Goal: Task Accomplishment & Management: Complete application form

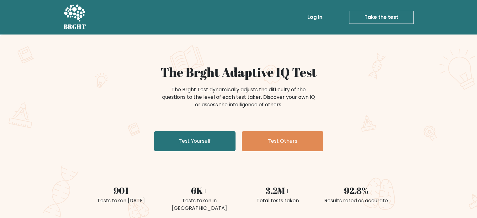
scroll to position [63, 0]
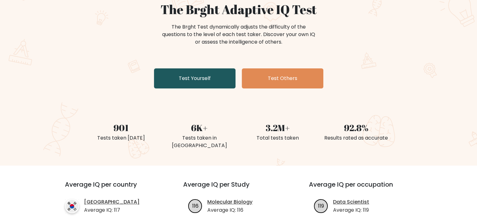
click at [207, 79] on link "Test Yourself" at bounding box center [195, 78] width 82 height 20
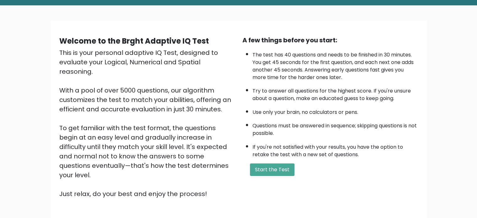
scroll to position [69, 0]
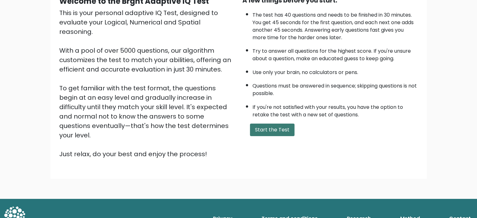
click at [274, 127] on button "Start the Test" at bounding box center [272, 130] width 45 height 13
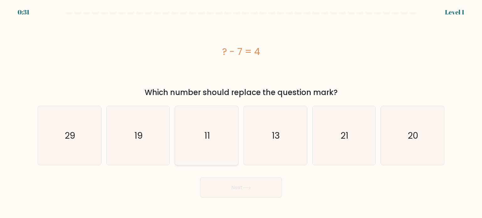
click at [209, 140] on text "11" at bounding box center [207, 135] width 6 height 13
click at [241, 112] on input "c. 11" at bounding box center [241, 110] width 0 height 3
radio input "true"
click at [238, 187] on button "Next" at bounding box center [241, 187] width 82 height 20
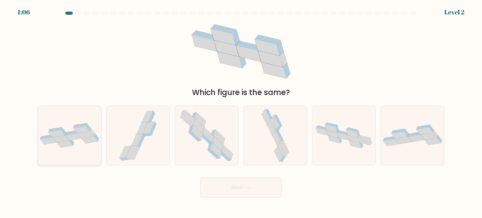
click at [82, 141] on icon at bounding box center [69, 135] width 63 height 25
click at [241, 112] on input "a." at bounding box center [241, 110] width 0 height 3
radio input "true"
click at [256, 185] on button "Next" at bounding box center [241, 187] width 82 height 20
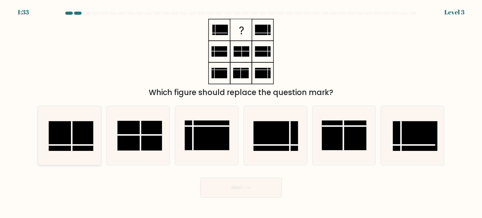
click at [78, 133] on rect at bounding box center [71, 136] width 45 height 30
click at [241, 112] on input "a." at bounding box center [241, 110] width 0 height 3
radio input "true"
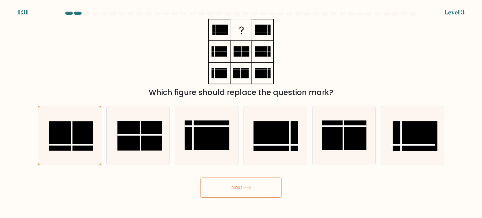
click at [250, 184] on button "Next" at bounding box center [241, 187] width 82 height 20
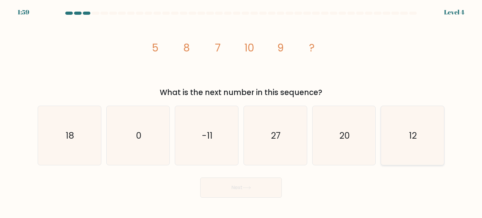
click at [408, 140] on icon "12" at bounding box center [412, 135] width 59 height 59
click at [241, 112] on input "f. 12" at bounding box center [241, 110] width 0 height 3
radio input "true"
click at [215, 189] on button "Next" at bounding box center [241, 187] width 82 height 20
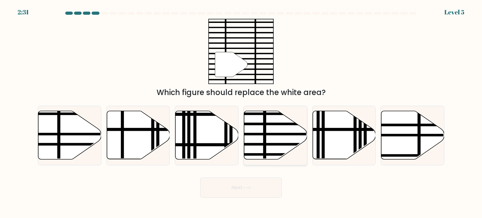
click at [266, 150] on icon at bounding box center [275, 135] width 63 height 48
click at [241, 112] on input "d." at bounding box center [241, 110] width 0 height 3
radio input "true"
click at [244, 192] on button "Next" at bounding box center [241, 187] width 82 height 20
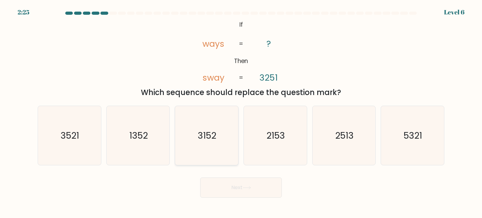
click at [207, 143] on icon "3152" at bounding box center [206, 135] width 59 height 59
click at [241, 112] on input "c. 3152" at bounding box center [241, 110] width 0 height 3
radio input "true"
click at [229, 190] on button "Next" at bounding box center [241, 187] width 82 height 20
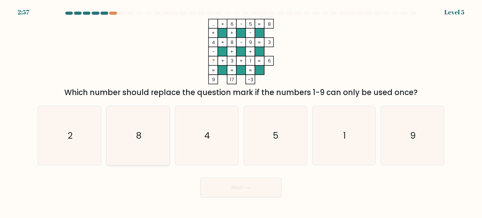
click at [140, 128] on icon "8" at bounding box center [137, 135] width 59 height 59
click at [241, 112] on input "b. 8" at bounding box center [241, 110] width 0 height 3
radio input "true"
click at [241, 193] on button "Next" at bounding box center [241, 187] width 82 height 20
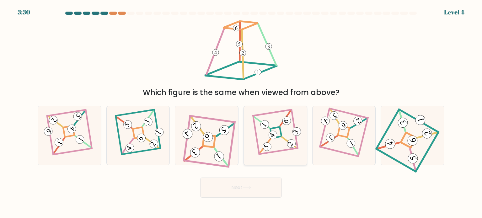
click at [265, 118] on icon at bounding box center [275, 135] width 40 height 47
click at [241, 112] on input "d." at bounding box center [241, 110] width 0 height 3
radio input "true"
click at [201, 150] on icon at bounding box center [206, 135] width 53 height 47
click at [241, 112] on input "c." at bounding box center [241, 110] width 0 height 3
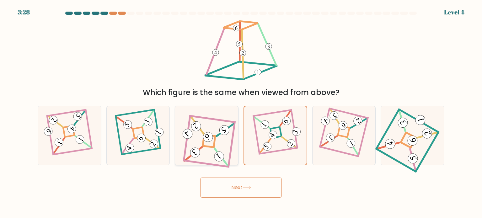
radio input "true"
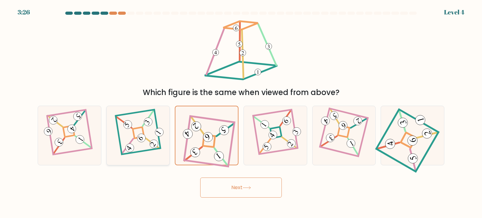
click at [148, 132] on icon at bounding box center [138, 135] width 41 height 47
click at [241, 112] on input "b." at bounding box center [241, 110] width 0 height 3
radio input "true"
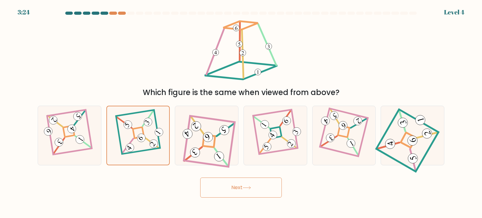
click at [241, 191] on button "Next" at bounding box center [241, 187] width 82 height 20
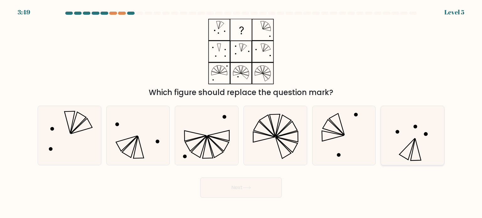
click at [414, 146] on icon at bounding box center [412, 135] width 59 height 59
click at [241, 112] on input "f." at bounding box center [241, 110] width 0 height 3
radio input "true"
click at [235, 187] on button "Next" at bounding box center [241, 187] width 82 height 20
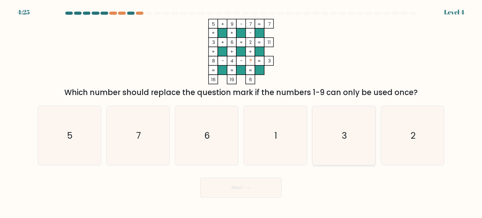
click at [345, 132] on text "3" at bounding box center [343, 135] width 5 height 13
click at [241, 112] on input "e. 3" at bounding box center [241, 110] width 0 height 3
radio input "true"
click at [224, 188] on button "Next" at bounding box center [241, 187] width 82 height 20
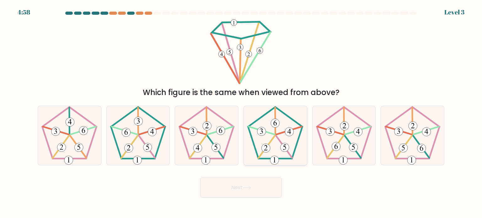
click at [261, 130] on 163 at bounding box center [261, 131] width 9 height 9
click at [241, 112] on input "d." at bounding box center [241, 110] width 0 height 3
radio input "true"
click at [250, 184] on button "Next" at bounding box center [241, 187] width 82 height 20
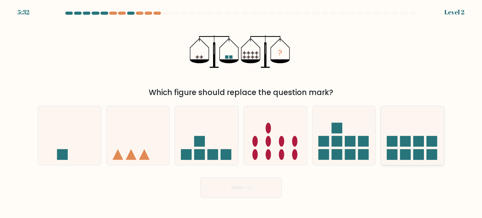
click at [433, 147] on icon at bounding box center [412, 135] width 63 height 52
click at [241, 112] on input "f." at bounding box center [241, 110] width 0 height 3
radio input "true"
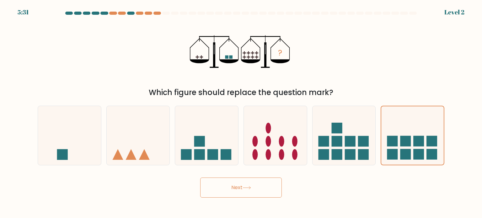
click at [229, 184] on button "Next" at bounding box center [241, 187] width 82 height 20
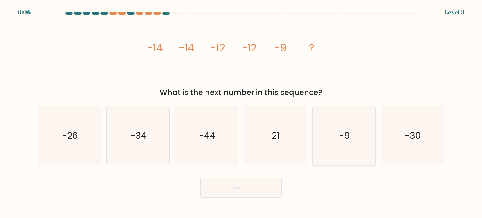
click at [344, 140] on text "-9" at bounding box center [344, 135] width 11 height 13
click at [241, 112] on input "e. -9" at bounding box center [241, 110] width 0 height 3
radio input "true"
click at [259, 190] on button "Next" at bounding box center [241, 187] width 82 height 20
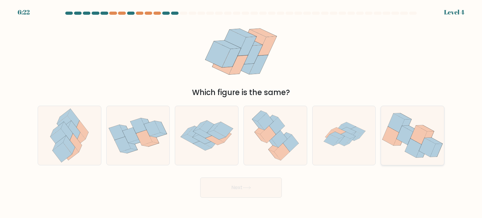
click at [419, 145] on icon at bounding box center [413, 148] width 17 height 19
click at [241, 112] on input "f." at bounding box center [241, 110] width 0 height 3
radio input "true"
click at [244, 185] on button "Next" at bounding box center [241, 187] width 82 height 20
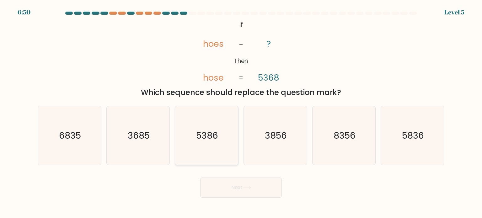
click at [212, 144] on icon "5386" at bounding box center [206, 135] width 59 height 59
click at [241, 112] on input "c. 5386" at bounding box center [241, 110] width 0 height 3
radio input "true"
click at [241, 189] on button "Next" at bounding box center [241, 187] width 82 height 20
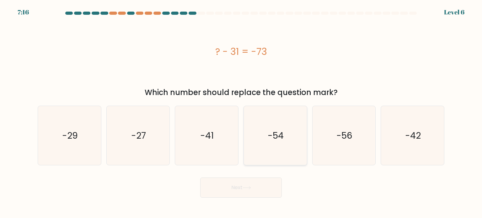
click at [275, 136] on text "-54" at bounding box center [276, 135] width 16 height 13
click at [241, 112] on input "d. -54" at bounding box center [241, 110] width 0 height 3
radio input "true"
click at [261, 190] on button "Next" at bounding box center [241, 187] width 82 height 20
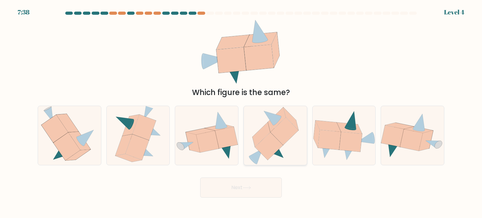
click at [268, 145] on icon at bounding box center [269, 146] width 28 height 28
click at [241, 112] on input "d." at bounding box center [241, 110] width 0 height 3
radio input "true"
click at [255, 194] on button "Next" at bounding box center [241, 187] width 82 height 20
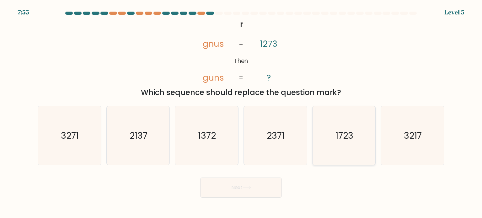
click at [340, 141] on icon "1723" at bounding box center [343, 135] width 59 height 59
click at [241, 112] on input "e. 1723" at bounding box center [241, 110] width 0 height 3
radio input "true"
click at [242, 179] on button "Next" at bounding box center [241, 187] width 82 height 20
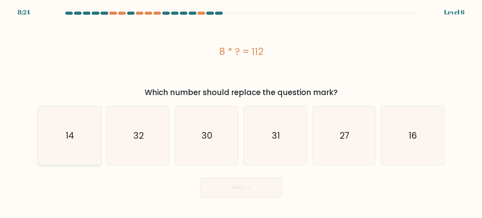
click at [72, 145] on icon "14" at bounding box center [69, 135] width 59 height 59
click at [241, 112] on input "a. 14" at bounding box center [241, 110] width 0 height 3
radio input "true"
click at [224, 191] on button "Next" at bounding box center [241, 187] width 82 height 20
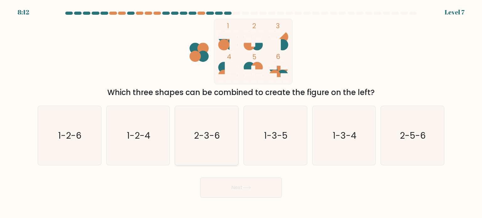
click at [201, 143] on icon "2-3-6" at bounding box center [206, 135] width 59 height 59
click at [241, 112] on input "c. 2-3-6" at bounding box center [241, 110] width 0 height 3
radio input "true"
click at [233, 193] on button "Next" at bounding box center [241, 187] width 82 height 20
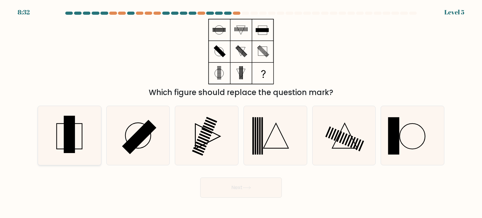
click at [72, 132] on rect at bounding box center [69, 134] width 11 height 37
click at [241, 112] on input "a." at bounding box center [241, 110] width 0 height 3
radio input "true"
click at [241, 189] on button "Next" at bounding box center [241, 187] width 82 height 20
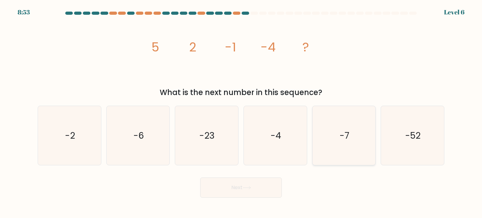
click at [346, 145] on icon "-7" at bounding box center [343, 135] width 59 height 59
click at [241, 112] on input "e. -7" at bounding box center [241, 110] width 0 height 3
radio input "true"
click at [257, 191] on button "Next" at bounding box center [241, 187] width 82 height 20
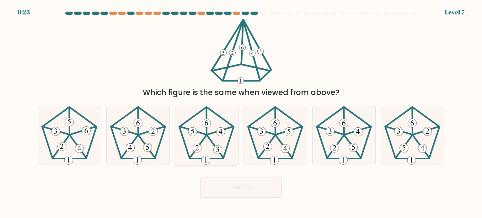
click at [212, 138] on icon at bounding box center [206, 135] width 59 height 59
click at [241, 112] on input "c." at bounding box center [241, 110] width 0 height 3
radio input "true"
click at [242, 187] on button "Next" at bounding box center [241, 187] width 82 height 20
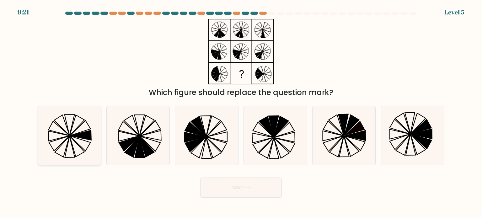
click at [63, 131] on icon at bounding box center [69, 135] width 59 height 59
click at [241, 112] on input "a." at bounding box center [241, 110] width 0 height 3
radio input "true"
click at [230, 187] on button "Next" at bounding box center [241, 187] width 82 height 20
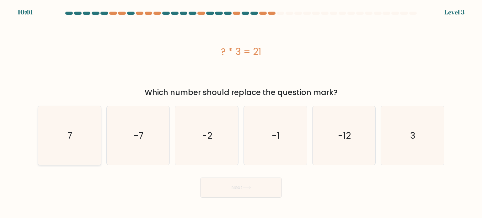
click at [92, 145] on icon "7" at bounding box center [69, 135] width 59 height 59
click at [241, 112] on input "a. 7" at bounding box center [241, 110] width 0 height 3
radio input "true"
click at [232, 187] on button "Next" at bounding box center [241, 187] width 82 height 20
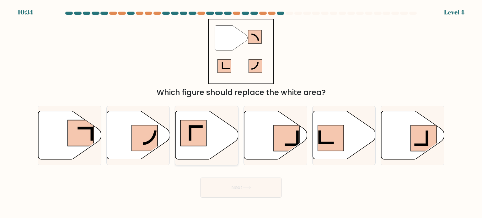
click at [198, 135] on rect at bounding box center [193, 133] width 26 height 26
click at [241, 112] on input "c." at bounding box center [241, 110] width 0 height 3
radio input "true"
click at [228, 188] on button "Next" at bounding box center [241, 187] width 82 height 20
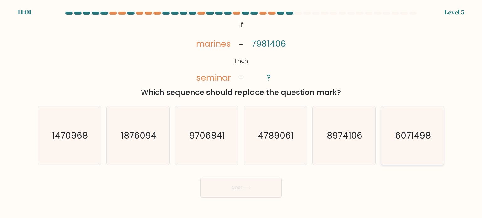
click at [410, 141] on icon "6071498" at bounding box center [412, 135] width 59 height 59
click at [241, 112] on input "f. 6071498" at bounding box center [241, 110] width 0 height 3
radio input "true"
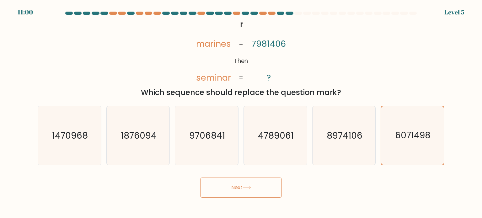
click at [231, 188] on button "Next" at bounding box center [241, 187] width 82 height 20
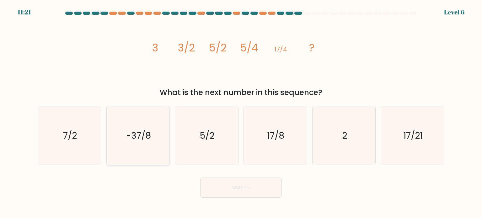
click at [120, 146] on icon "-37/8" at bounding box center [137, 135] width 59 height 59
click at [241, 112] on input "b. -37/8" at bounding box center [241, 110] width 0 height 3
radio input "true"
click at [238, 188] on button "Next" at bounding box center [241, 187] width 82 height 20
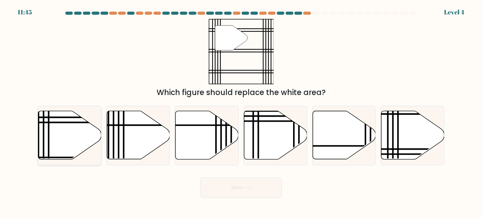
click at [67, 143] on icon at bounding box center [69, 135] width 63 height 48
click at [241, 112] on input "a." at bounding box center [241, 110] width 0 height 3
radio input "true"
click at [265, 186] on button "Next" at bounding box center [241, 187] width 82 height 20
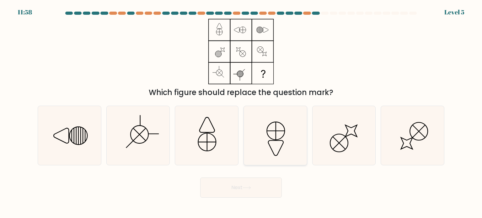
click at [277, 139] on icon at bounding box center [276, 131] width 18 height 18
click at [241, 112] on input "d." at bounding box center [241, 110] width 0 height 3
radio input "true"
click at [247, 182] on button "Next" at bounding box center [241, 187] width 82 height 20
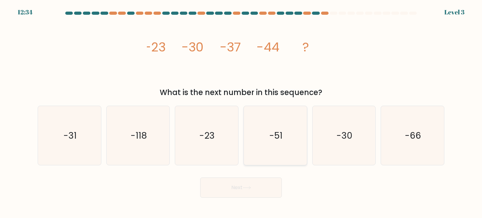
click at [260, 151] on icon "-51" at bounding box center [274, 135] width 59 height 59
click at [241, 112] on input "d. -51" at bounding box center [241, 110] width 0 height 3
radio input "true"
click at [228, 183] on button "Next" at bounding box center [241, 187] width 82 height 20
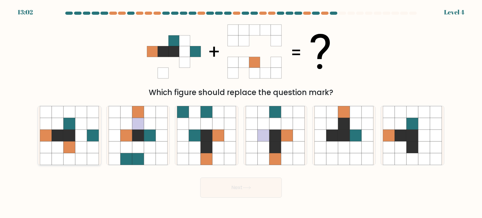
click at [70, 138] on icon at bounding box center [70, 135] width 12 height 12
click at [241, 112] on input "a." at bounding box center [241, 110] width 0 height 3
radio input "true"
click at [235, 188] on button "Next" at bounding box center [241, 187] width 82 height 20
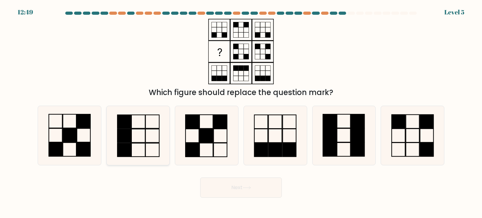
click at [137, 127] on icon at bounding box center [137, 135] width 59 height 59
click at [241, 112] on input "b." at bounding box center [241, 110] width 0 height 3
radio input "true"
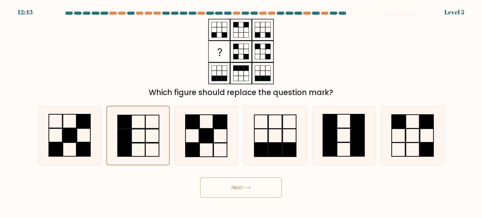
click at [236, 189] on button "Next" at bounding box center [241, 187] width 82 height 20
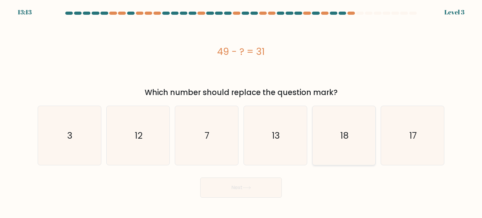
click at [332, 147] on icon "18" at bounding box center [343, 135] width 59 height 59
click at [241, 112] on input "e. 18" at bounding box center [241, 110] width 0 height 3
radio input "true"
click at [233, 182] on button "Next" at bounding box center [241, 187] width 82 height 20
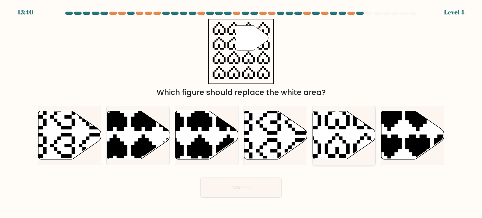
click at [331, 140] on icon at bounding box center [322, 159] width 111 height 111
click at [241, 112] on input "e." at bounding box center [241, 110] width 0 height 3
radio input "true"
click at [244, 187] on icon at bounding box center [246, 187] width 8 height 3
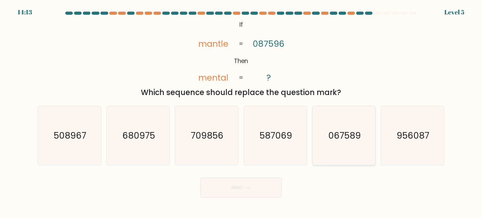
click at [359, 140] on text "067589" at bounding box center [344, 135] width 33 height 13
click at [241, 112] on input "e. 067589" at bounding box center [241, 110] width 0 height 3
radio input "true"
click at [241, 185] on button "Next" at bounding box center [241, 187] width 82 height 20
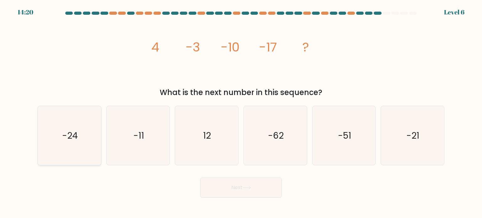
click at [73, 138] on text "-24" at bounding box center [70, 135] width 16 height 13
click at [241, 112] on input "a. -24" at bounding box center [241, 110] width 0 height 3
radio input "true"
click at [242, 180] on button "Next" at bounding box center [241, 187] width 82 height 20
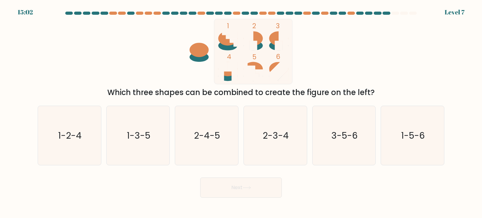
click at [244, 192] on button "Next" at bounding box center [241, 187] width 82 height 20
click at [82, 132] on icon "1-2-4" at bounding box center [69, 135] width 59 height 59
click at [241, 112] on input "a. 1-2-4" at bounding box center [241, 110] width 0 height 3
radio input "true"
click at [211, 144] on icon "2-4-5" at bounding box center [206, 135] width 59 height 59
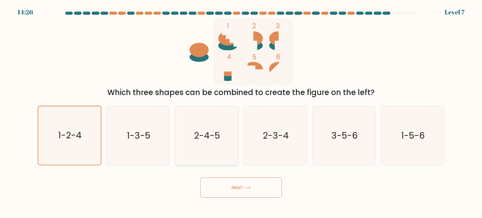
click at [241, 112] on input "c. 2-4-5" at bounding box center [241, 110] width 0 height 3
radio input "true"
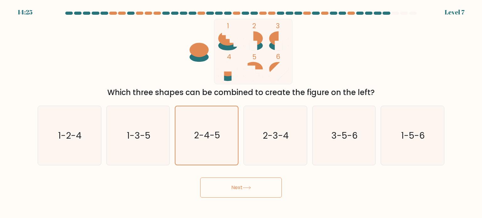
click at [232, 190] on button "Next" at bounding box center [241, 187] width 82 height 20
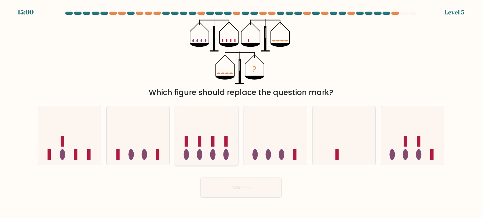
click at [204, 145] on icon at bounding box center [206, 135] width 63 height 52
click at [241, 112] on input "c." at bounding box center [241, 110] width 0 height 3
radio input "true"
click at [237, 187] on button "Next" at bounding box center [241, 187] width 82 height 20
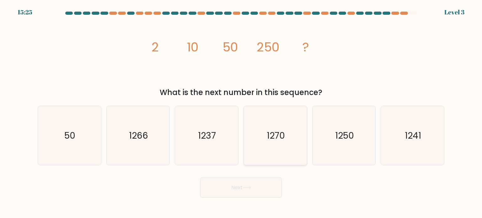
click at [287, 149] on icon "1270" at bounding box center [274, 135] width 59 height 59
click at [241, 112] on input "d. 1270" at bounding box center [241, 110] width 0 height 3
radio input "true"
click at [245, 188] on icon at bounding box center [246, 187] width 8 height 3
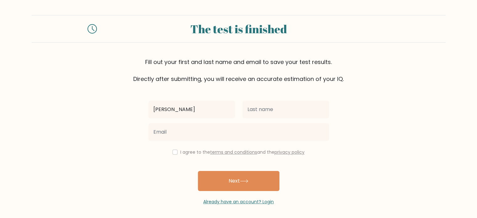
type input "[PERSON_NAME]"
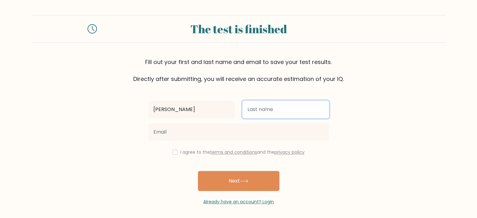
click at [301, 114] on input "text" at bounding box center [285, 110] width 87 height 18
type input "n"
type input "Nakajima"
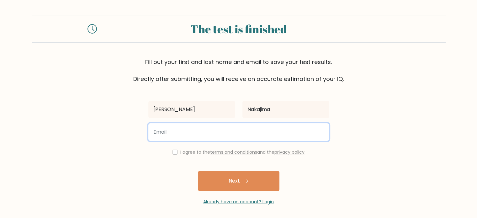
click at [178, 138] on input "email" at bounding box center [238, 132] width 181 height 18
type input "jennifernakajima88@gmail.com"
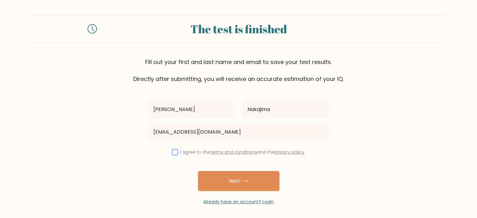
click at [173, 151] on input "checkbox" at bounding box center [174, 152] width 5 height 5
checkbox input "true"
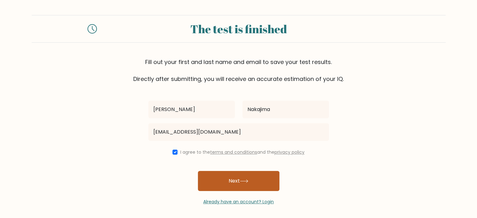
click at [223, 177] on button "Next" at bounding box center [239, 181] width 82 height 20
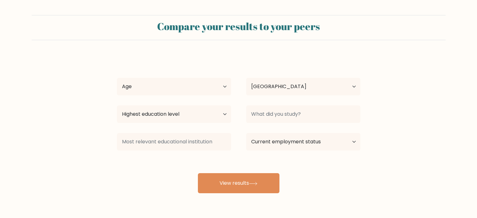
select select "JP"
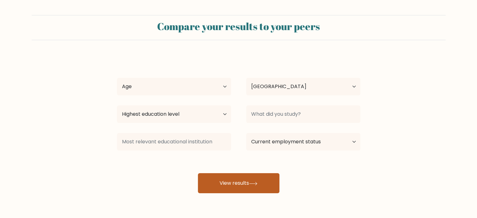
click at [224, 182] on button "View results" at bounding box center [239, 183] width 82 height 20
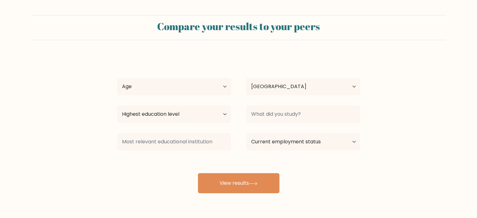
click at [213, 129] on div "Jen Nakajima Age Under 18 years old 18-24 years old 25-34 years old 35-44 years…" at bounding box center [238, 124] width 251 height 138
click at [221, 86] on select "Age Under 18 years old 18-24 years old 25-34 years old 35-44 years old 45-54 ye…" at bounding box center [174, 87] width 114 height 18
select select "35_44"
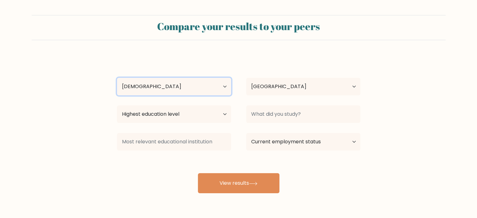
click at [117, 78] on select "Age Under 18 years old 18-24 years old 25-34 years old 35-44 years old 45-54 ye…" at bounding box center [174, 87] width 114 height 18
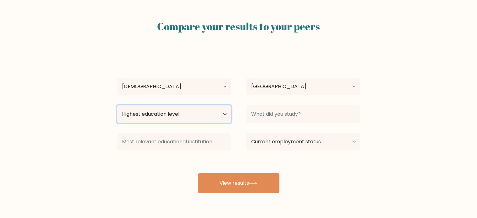
click at [213, 117] on select "Highest education level No schooling Primary Lower Secondary Upper Secondary Oc…" at bounding box center [174, 114] width 114 height 18
select select "bachelors_degree"
click at [117, 105] on select "Highest education level No schooling Primary Lower Secondary Upper Secondary Oc…" at bounding box center [174, 114] width 114 height 18
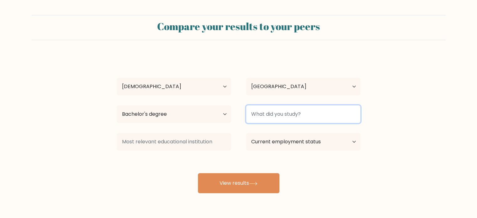
click at [309, 116] on input at bounding box center [303, 114] width 114 height 18
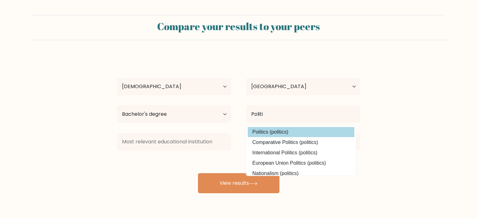
click at [278, 130] on div "Jen Nakajima Age Under 18 years old 18-24 years old 25-34 years old 35-44 years…" at bounding box center [238, 124] width 251 height 138
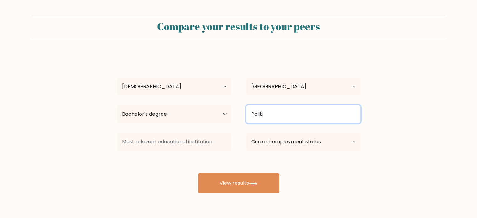
click at [270, 111] on input "Politi" at bounding box center [303, 114] width 114 height 18
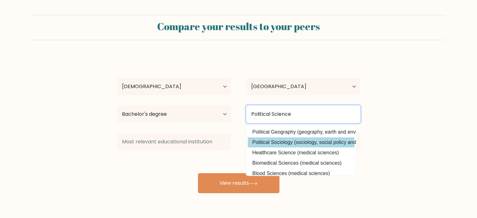
type input "Political Science"
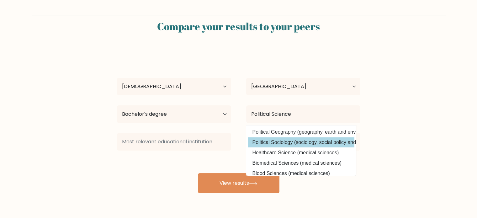
click at [282, 146] on div "Jen Nakajima Age Under 18 years old 18-24 years old 25-34 years old 35-44 years…" at bounding box center [238, 124] width 251 height 138
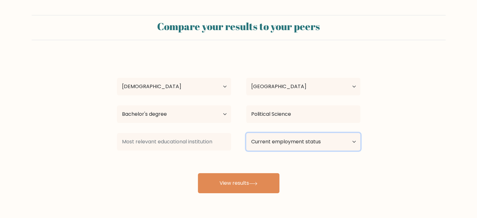
click at [274, 145] on select "Current employment status Employed Student Retired Other / prefer not to answer" at bounding box center [303, 142] width 114 height 18
select select "employed"
click at [246, 133] on select "Current employment status Employed Student Retired Other / prefer not to answer" at bounding box center [303, 142] width 114 height 18
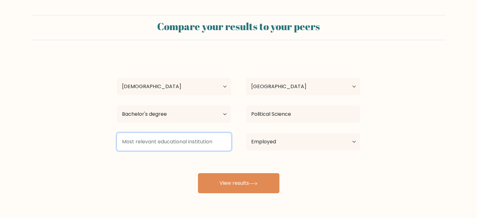
click at [215, 146] on input at bounding box center [174, 142] width 114 height 18
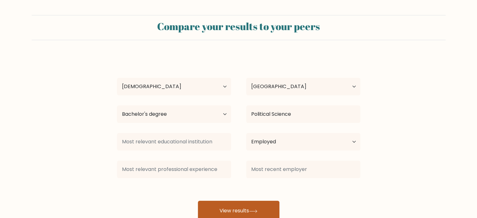
click at [240, 211] on button "View results" at bounding box center [239, 211] width 82 height 20
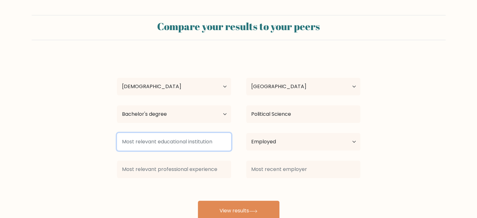
click at [203, 142] on input at bounding box center [174, 142] width 114 height 18
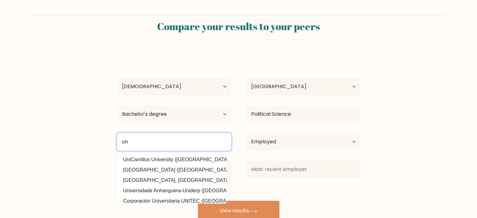
type input "u"
type input "P"
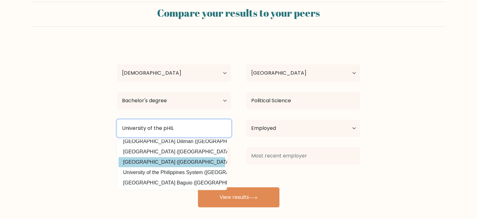
scroll to position [20, 0]
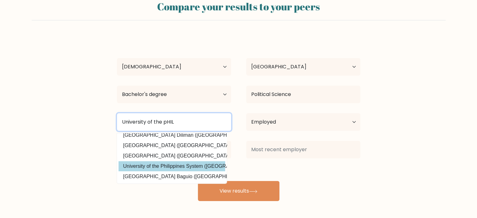
type input "University of the pHIL"
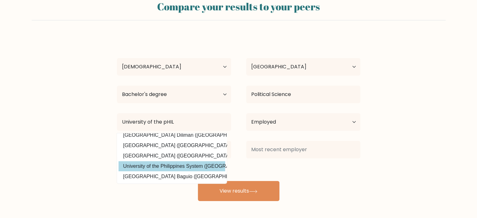
click at [170, 159] on div "Jen Nakajima Age Under 18 years old 18-24 years old 25-34 years old 35-44 years…" at bounding box center [238, 118] width 251 height 166
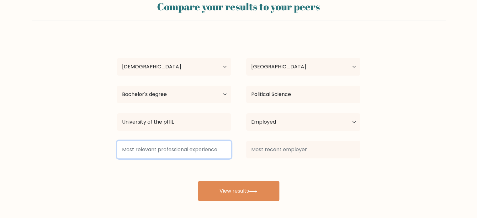
click at [208, 153] on input at bounding box center [174, 150] width 114 height 18
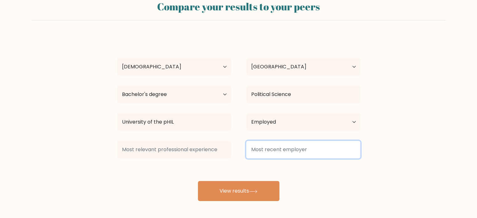
click at [278, 152] on input at bounding box center [303, 150] width 114 height 18
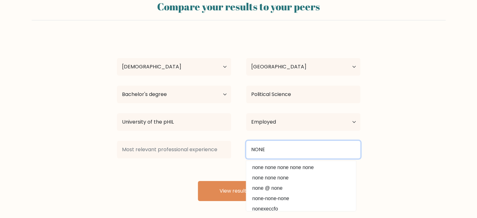
type input "NONE"
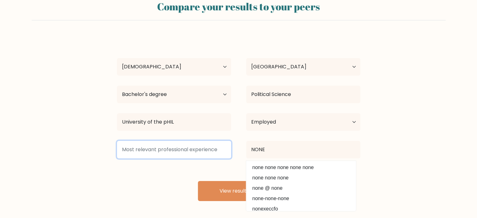
click at [203, 147] on input at bounding box center [174, 150] width 114 height 18
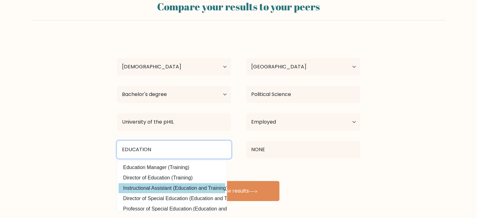
type input "EDUCATION"
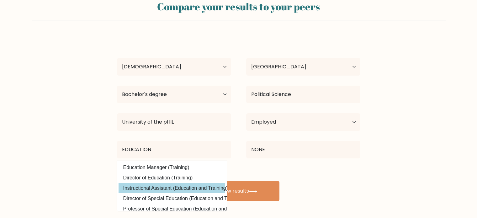
click at [178, 189] on div "Jen Nakajima Age Under 18 years old 18-24 years old 25-34 years old 35-44 years…" at bounding box center [238, 118] width 251 height 166
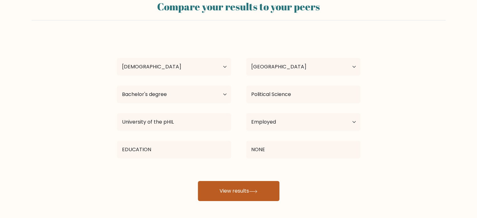
click at [235, 186] on button "View results" at bounding box center [239, 191] width 82 height 20
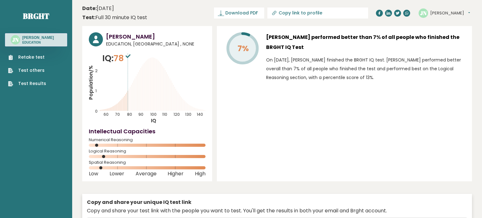
type input "[URL][DOMAIN_NAME]"
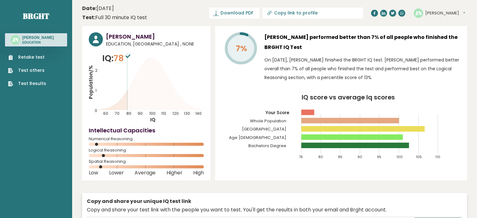
click at [37, 56] on link "Retake test" at bounding box center [27, 57] width 38 height 7
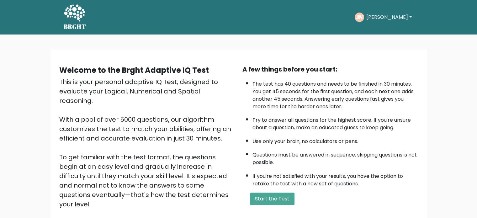
scroll to position [31, 0]
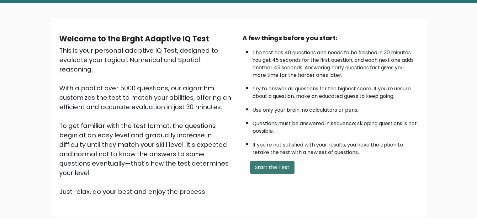
click at [274, 163] on button "Start the Test" at bounding box center [272, 167] width 45 height 13
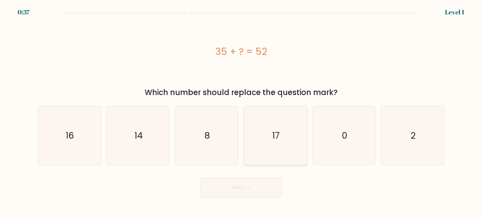
click at [269, 140] on icon "17" at bounding box center [274, 135] width 59 height 59
click at [241, 112] on input "d. 17" at bounding box center [241, 110] width 0 height 3
radio input "true"
click at [244, 194] on button "Next" at bounding box center [241, 187] width 82 height 20
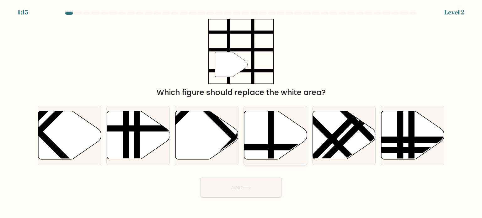
click at [271, 148] on line at bounding box center [271, 109] width 0 height 127
click at [241, 112] on input "d." at bounding box center [241, 110] width 0 height 3
radio input "true"
click at [248, 188] on icon at bounding box center [246, 187] width 8 height 3
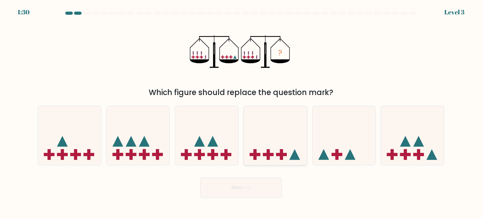
click at [255, 154] on rect at bounding box center [254, 154] width 11 height 3
click at [241, 112] on input "d." at bounding box center [241, 110] width 0 height 3
radio input "true"
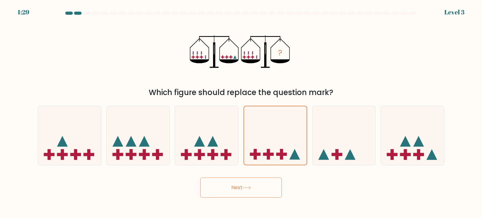
click at [237, 187] on button "Next" at bounding box center [241, 187] width 82 height 20
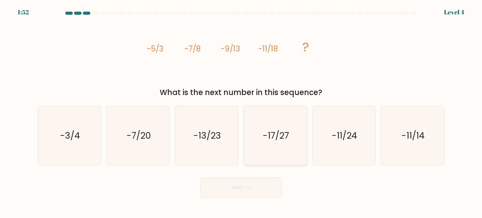
click at [247, 148] on icon "-17/27" at bounding box center [274, 135] width 59 height 59
click at [241, 112] on input "d. -17/27" at bounding box center [241, 110] width 0 height 3
radio input "true"
click at [254, 185] on button "Next" at bounding box center [241, 187] width 82 height 20
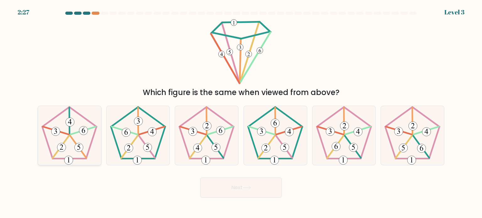
click at [77, 130] on icon at bounding box center [69, 135] width 59 height 59
click at [241, 112] on input "a." at bounding box center [241, 110] width 0 height 3
radio input "true"
click at [236, 191] on button "Next" at bounding box center [241, 187] width 82 height 20
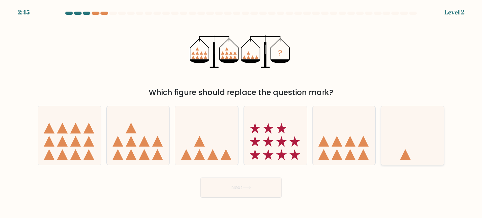
click at [423, 149] on icon at bounding box center [412, 135] width 63 height 52
click at [241, 112] on input "f." at bounding box center [241, 110] width 0 height 3
radio input "true"
click at [253, 187] on button "Next" at bounding box center [241, 187] width 82 height 20
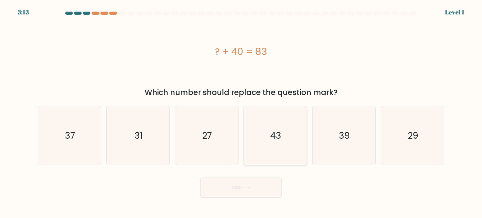
click at [270, 149] on icon "43" at bounding box center [274, 135] width 59 height 59
click at [241, 112] on input "d. 43" at bounding box center [241, 110] width 0 height 3
radio input "true"
click at [249, 188] on icon at bounding box center [247, 187] width 8 height 3
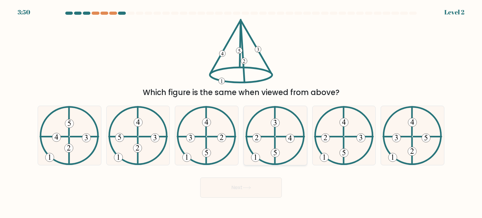
click at [271, 142] on icon at bounding box center [275, 135] width 60 height 59
click at [241, 112] on input "d." at bounding box center [241, 110] width 0 height 3
radio input "true"
click at [250, 183] on button "Next" at bounding box center [241, 187] width 82 height 20
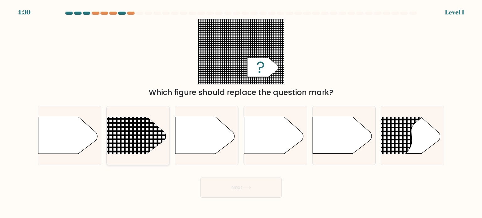
click at [131, 135] on line at bounding box center [94, 135] width 307 height 0
click at [241, 112] on input "b." at bounding box center [241, 110] width 0 height 3
radio input "true"
click at [206, 189] on button "Next" at bounding box center [241, 187] width 82 height 20
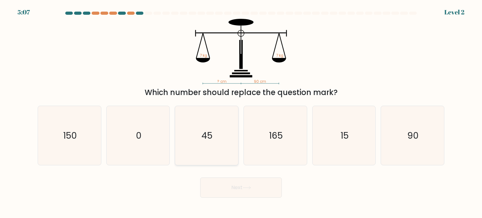
drag, startPoint x: 193, startPoint y: 147, endPoint x: 206, endPoint y: 162, distance: 19.1
click at [193, 151] on icon "45" at bounding box center [206, 135] width 59 height 59
click at [241, 112] on input "c. 45" at bounding box center [241, 110] width 0 height 3
radio input "true"
click at [260, 185] on button "Next" at bounding box center [241, 187] width 82 height 20
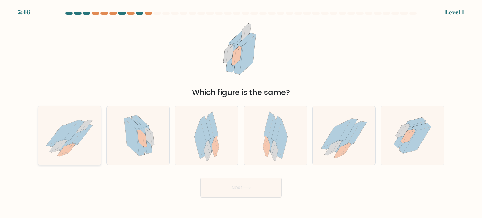
click at [73, 129] on icon at bounding box center [74, 130] width 20 height 20
click at [241, 112] on input "a." at bounding box center [241, 110] width 0 height 3
radio input "true"
click at [261, 188] on button "Next" at bounding box center [241, 187] width 82 height 20
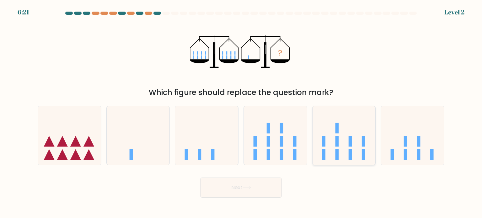
click at [338, 141] on icon at bounding box center [343, 135] width 63 height 52
click at [241, 112] on input "e." at bounding box center [241, 110] width 0 height 3
radio input "true"
click at [248, 182] on button "Next" at bounding box center [241, 187] width 82 height 20
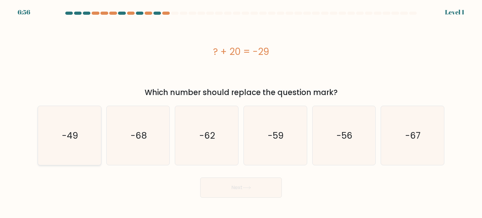
click at [83, 146] on icon "-49" at bounding box center [69, 135] width 59 height 59
click at [241, 112] on input "a. -49" at bounding box center [241, 110] width 0 height 3
radio input "true"
click at [214, 184] on button "Next" at bounding box center [241, 187] width 82 height 20
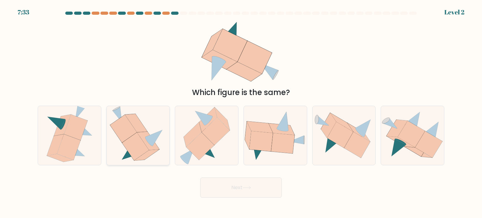
click at [123, 124] on icon at bounding box center [123, 128] width 27 height 28
click at [241, 112] on input "b." at bounding box center [241, 110] width 0 height 3
radio input "true"
click at [240, 187] on button "Next" at bounding box center [241, 187] width 82 height 20
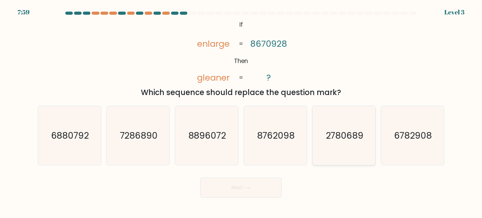
click at [354, 143] on icon "2780689" at bounding box center [343, 135] width 59 height 59
click at [241, 112] on input "e. 2780689" at bounding box center [241, 110] width 0 height 3
radio input "true"
click at [251, 187] on icon at bounding box center [246, 187] width 8 height 3
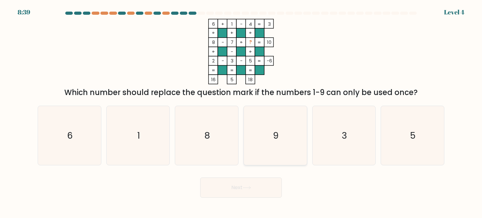
click at [263, 129] on icon "9" at bounding box center [274, 135] width 59 height 59
click at [241, 112] on input "d. 9" at bounding box center [241, 110] width 0 height 3
radio input "true"
click at [239, 193] on button "Next" at bounding box center [241, 187] width 82 height 20
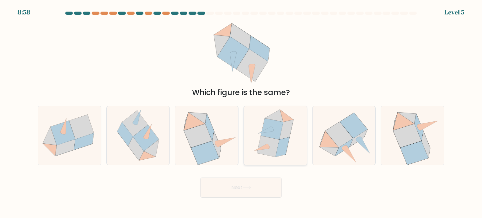
click at [271, 149] on icon at bounding box center [268, 145] width 22 height 21
click at [241, 112] on input "d." at bounding box center [241, 110] width 0 height 3
radio input "true"
click at [256, 186] on button "Next" at bounding box center [241, 187] width 82 height 20
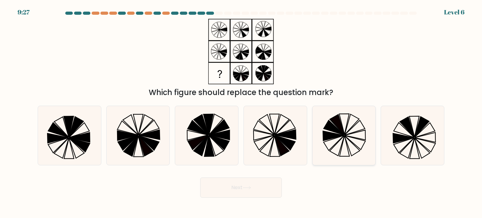
click at [335, 140] on icon at bounding box center [343, 135] width 59 height 59
click at [241, 112] on input "e." at bounding box center [241, 110] width 0 height 3
radio input "true"
click at [254, 186] on button "Next" at bounding box center [241, 187] width 82 height 20
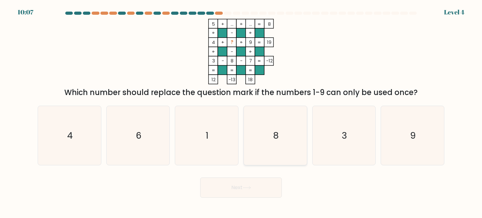
click at [267, 145] on icon "8" at bounding box center [274, 135] width 59 height 59
click at [241, 112] on input "d. 8" at bounding box center [241, 110] width 0 height 3
radio input "true"
click at [242, 183] on button "Next" at bounding box center [241, 187] width 82 height 20
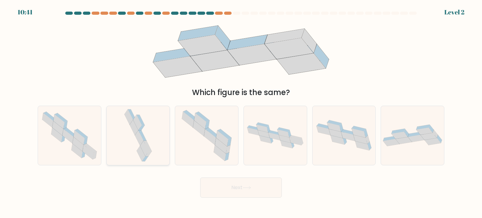
click at [159, 146] on div at bounding box center [138, 136] width 64 height 60
click at [241, 112] on input "b." at bounding box center [241, 110] width 0 height 3
radio input "true"
click at [244, 181] on button "Next" at bounding box center [241, 187] width 82 height 20
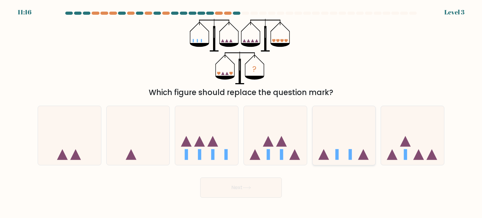
click at [339, 148] on icon at bounding box center [343, 135] width 63 height 52
click at [241, 112] on input "e." at bounding box center [241, 110] width 0 height 3
radio input "true"
click at [232, 194] on button "Next" at bounding box center [241, 187] width 82 height 20
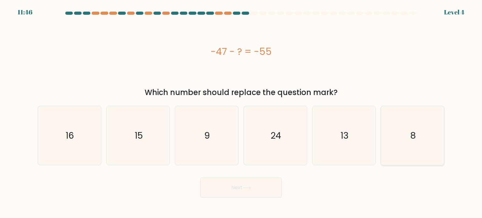
click at [424, 145] on icon "8" at bounding box center [412, 135] width 59 height 59
click at [241, 112] on input "f. 8" at bounding box center [241, 110] width 0 height 3
radio input "true"
click at [235, 187] on button "Next" at bounding box center [241, 187] width 82 height 20
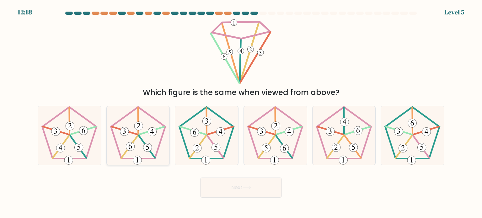
click at [131, 148] on icon at bounding box center [130, 145] width 3 height 5
click at [241, 112] on input "b." at bounding box center [241, 110] width 0 height 3
radio input "true"
click at [229, 186] on button "Next" at bounding box center [241, 187] width 82 height 20
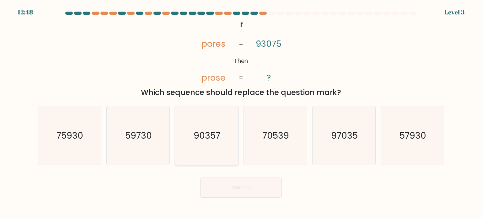
click at [212, 145] on icon "90357" at bounding box center [206, 135] width 59 height 59
click at [241, 112] on input "c. 90357" at bounding box center [241, 110] width 0 height 3
radio input "true"
click at [234, 184] on button "Next" at bounding box center [241, 187] width 82 height 20
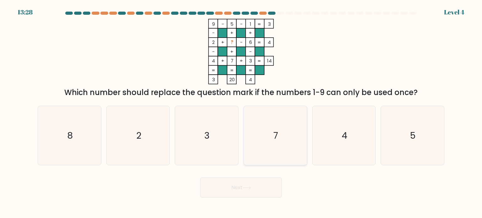
click at [276, 126] on icon "7" at bounding box center [274, 135] width 59 height 59
click at [241, 112] on input "d. 7" at bounding box center [241, 110] width 0 height 3
radio input "true"
click at [251, 192] on button "Next" at bounding box center [241, 187] width 82 height 20
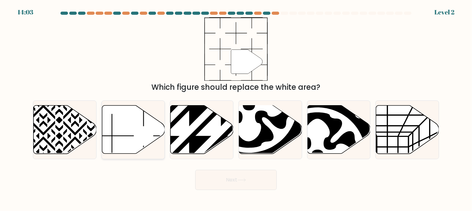
click at [126, 137] on icon at bounding box center [133, 129] width 63 height 48
click at [236, 107] on input "b." at bounding box center [236, 106] width 0 height 2
radio input "true"
click at [234, 181] on button "Next" at bounding box center [236, 180] width 82 height 20
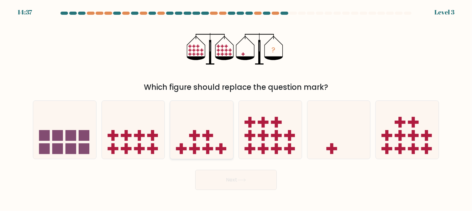
click at [197, 142] on icon at bounding box center [201, 129] width 63 height 52
click at [236, 107] on input "c." at bounding box center [236, 106] width 0 height 2
radio input "true"
click at [243, 178] on icon at bounding box center [242, 179] width 8 height 3
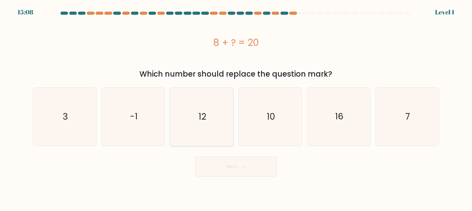
click at [212, 120] on icon "12" at bounding box center [202, 116] width 58 height 58
click at [236, 107] on input "c. 12" at bounding box center [236, 106] width 0 height 2
radio input "true"
click at [238, 178] on body "15:08 Level 1 3" at bounding box center [236, 105] width 472 height 211
click at [246, 164] on button "Next" at bounding box center [236, 166] width 82 height 20
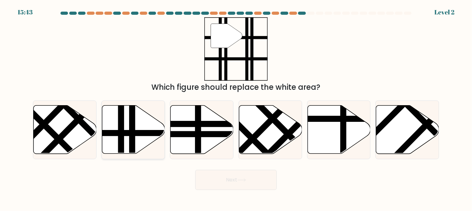
click at [112, 141] on icon at bounding box center [133, 129] width 63 height 48
click at [236, 107] on input "b." at bounding box center [236, 106] width 0 height 2
radio input "true"
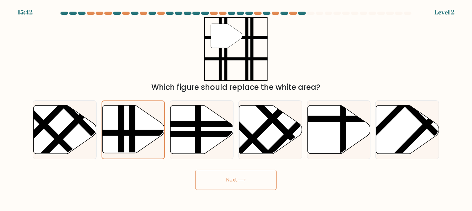
click at [212, 179] on button "Next" at bounding box center [236, 180] width 82 height 20
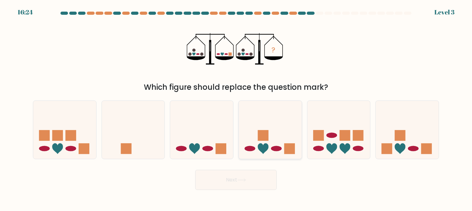
click at [253, 150] on icon at bounding box center [270, 129] width 63 height 52
click at [236, 107] on input "d." at bounding box center [236, 106] width 0 height 2
radio input "true"
click at [247, 183] on button "Next" at bounding box center [236, 180] width 82 height 20
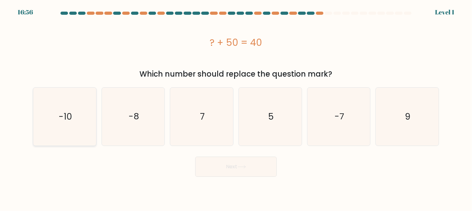
click at [70, 125] on icon "-10" at bounding box center [65, 116] width 58 height 58
click at [236, 107] on input "a. -10" at bounding box center [236, 106] width 0 height 2
radio input "true"
click at [233, 166] on button "Next" at bounding box center [236, 166] width 82 height 20
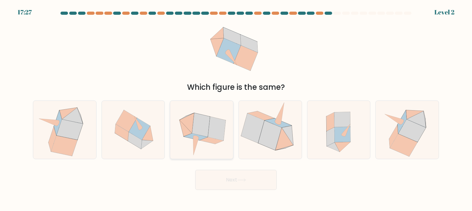
click at [199, 133] on icon at bounding box center [201, 125] width 18 height 24
click at [236, 107] on input "c." at bounding box center [236, 106] width 0 height 2
radio input "true"
click at [224, 178] on button "Next" at bounding box center [236, 180] width 82 height 20
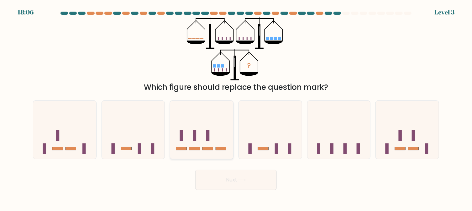
click at [197, 136] on icon at bounding box center [201, 129] width 63 height 52
click at [236, 107] on input "c." at bounding box center [236, 106] width 0 height 2
radio input "true"
click at [246, 196] on body "18:05 Level 3" at bounding box center [236, 105] width 472 height 211
click at [263, 172] on button "Next" at bounding box center [236, 180] width 82 height 20
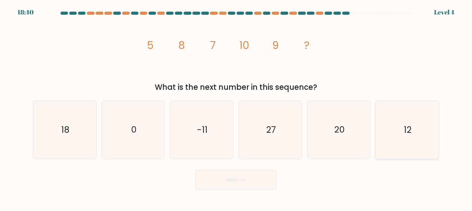
click at [417, 131] on icon "12" at bounding box center [407, 130] width 58 height 58
click at [236, 107] on input "f. 12" at bounding box center [236, 106] width 0 height 2
radio input "true"
click at [232, 180] on button "Next" at bounding box center [236, 180] width 82 height 20
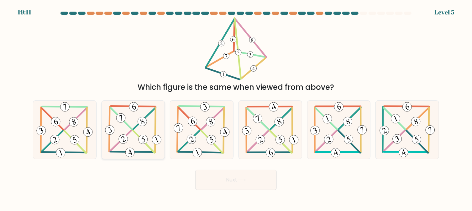
click at [133, 132] on icon at bounding box center [133, 130] width 59 height 58
click at [236, 107] on input "b." at bounding box center [236, 106] width 0 height 2
radio input "true"
click at [211, 179] on button "Next" at bounding box center [236, 180] width 82 height 20
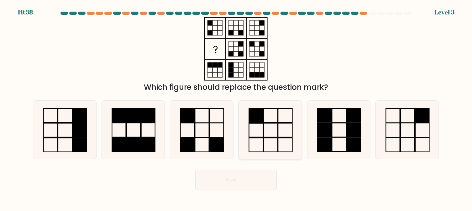
click at [252, 130] on icon at bounding box center [270, 130] width 58 height 58
click at [236, 107] on input "d." at bounding box center [236, 106] width 0 height 2
radio input "true"
click at [205, 119] on icon at bounding box center [202, 130] width 58 height 58
click at [236, 107] on input "c." at bounding box center [236, 106] width 0 height 2
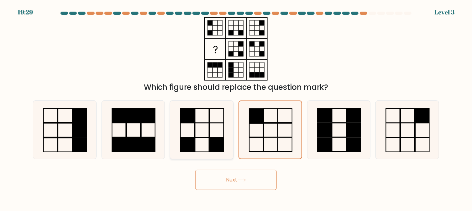
radio input "true"
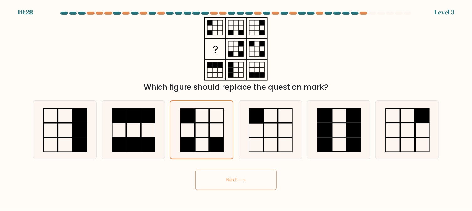
click at [218, 179] on button "Next" at bounding box center [236, 180] width 82 height 20
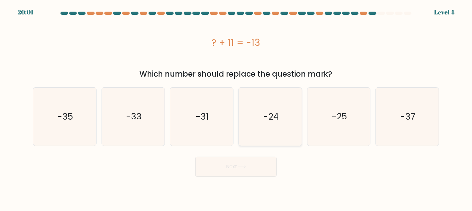
click at [273, 131] on icon "-24" at bounding box center [270, 116] width 58 height 58
click at [236, 107] on input "d. -24" at bounding box center [236, 106] width 0 height 2
radio input "true"
click at [235, 159] on button "Next" at bounding box center [236, 166] width 82 height 20
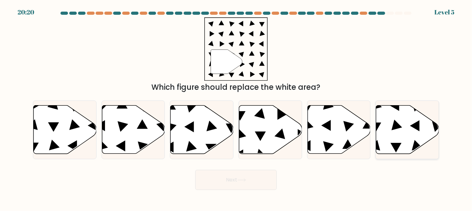
click at [388, 108] on icon at bounding box center [407, 129] width 63 height 48
click at [236, 107] on input "f." at bounding box center [236, 106] width 0 height 2
radio input "true"
click at [235, 181] on button "Next" at bounding box center [236, 180] width 82 height 20
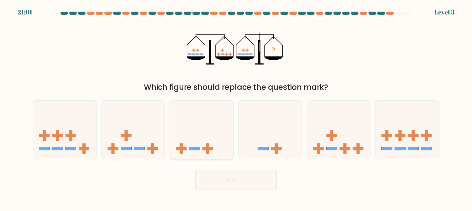
click at [211, 128] on icon at bounding box center [201, 129] width 63 height 52
click at [236, 107] on input "c." at bounding box center [236, 106] width 0 height 2
radio input "true"
click at [232, 175] on button "Next" at bounding box center [236, 180] width 82 height 20
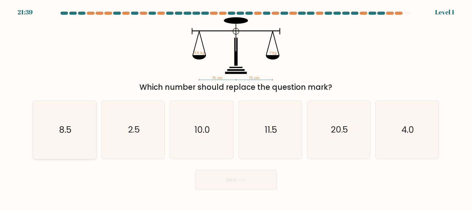
click at [73, 145] on icon "8.5" at bounding box center [65, 130] width 58 height 58
click at [236, 107] on input "a. 8.5" at bounding box center [236, 106] width 0 height 2
radio input "true"
click at [220, 181] on button "Next" at bounding box center [236, 180] width 82 height 20
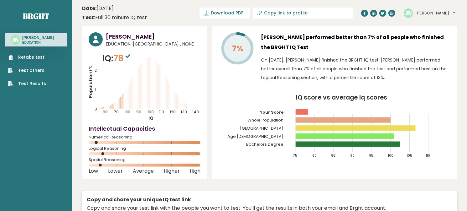
click at [134, 87] on icon "Population/% IQ 0 1 2 60 70 80 90 100 110 120 130 140" at bounding box center [145, 86] width 112 height 69
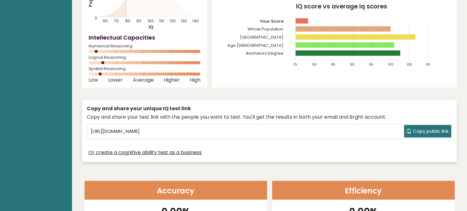
scroll to position [94, 0]
